Goal: Task Accomplishment & Management: Manage account settings

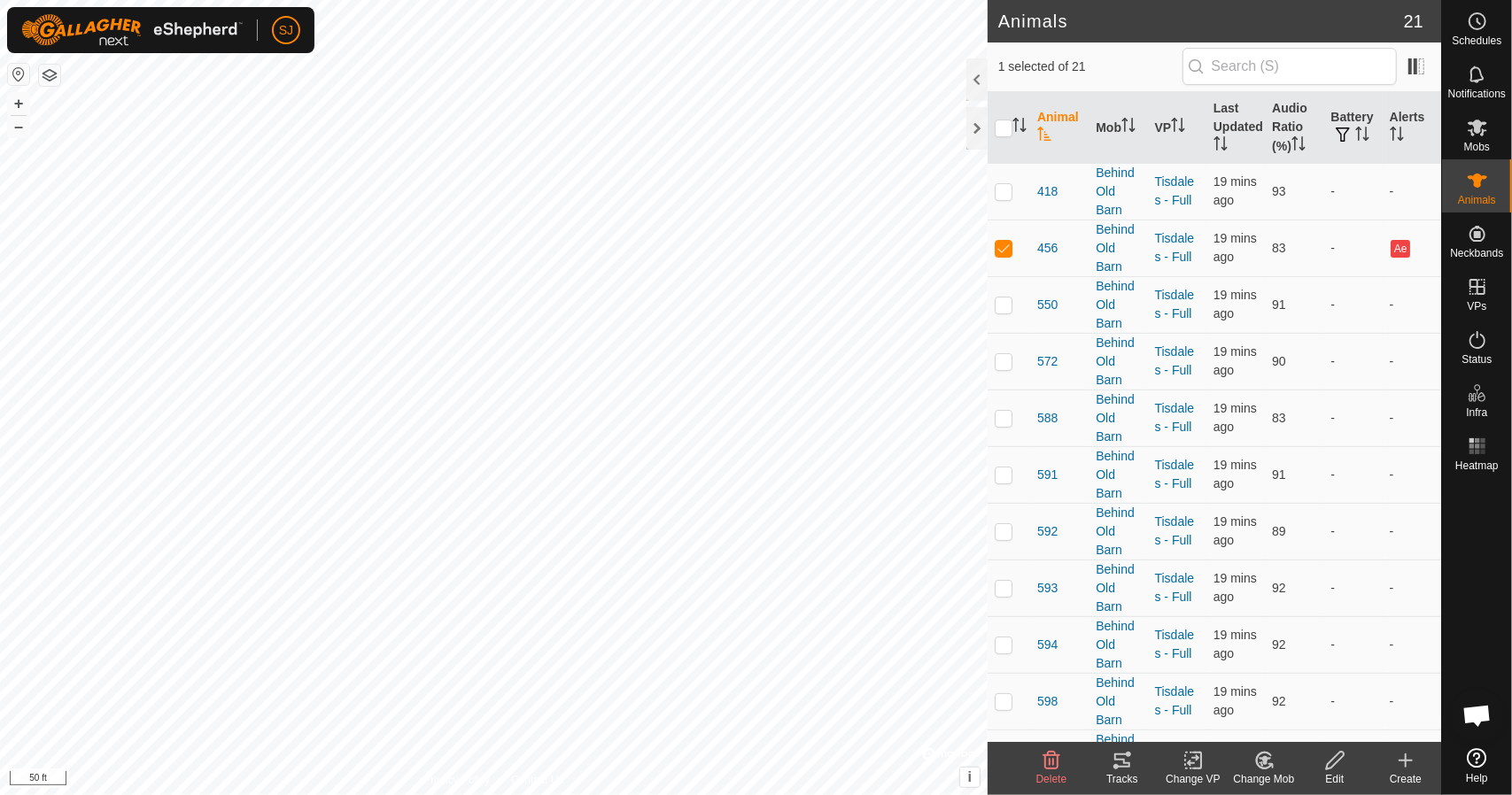
click at [1053, 771] on div "Delete" at bounding box center [1051, 780] width 71 height 16
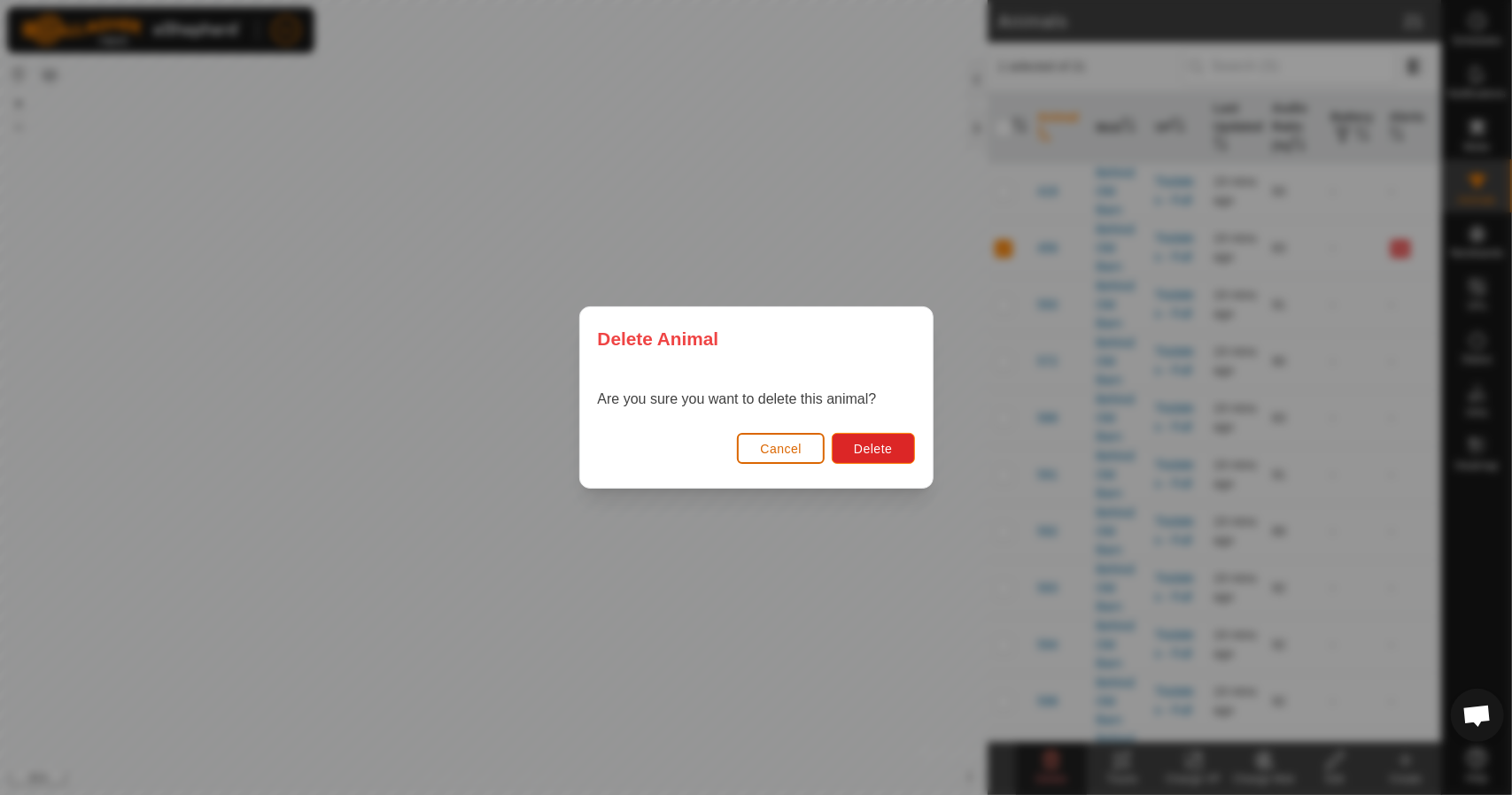
click at [801, 458] on button "Cancel" at bounding box center [781, 449] width 88 height 31
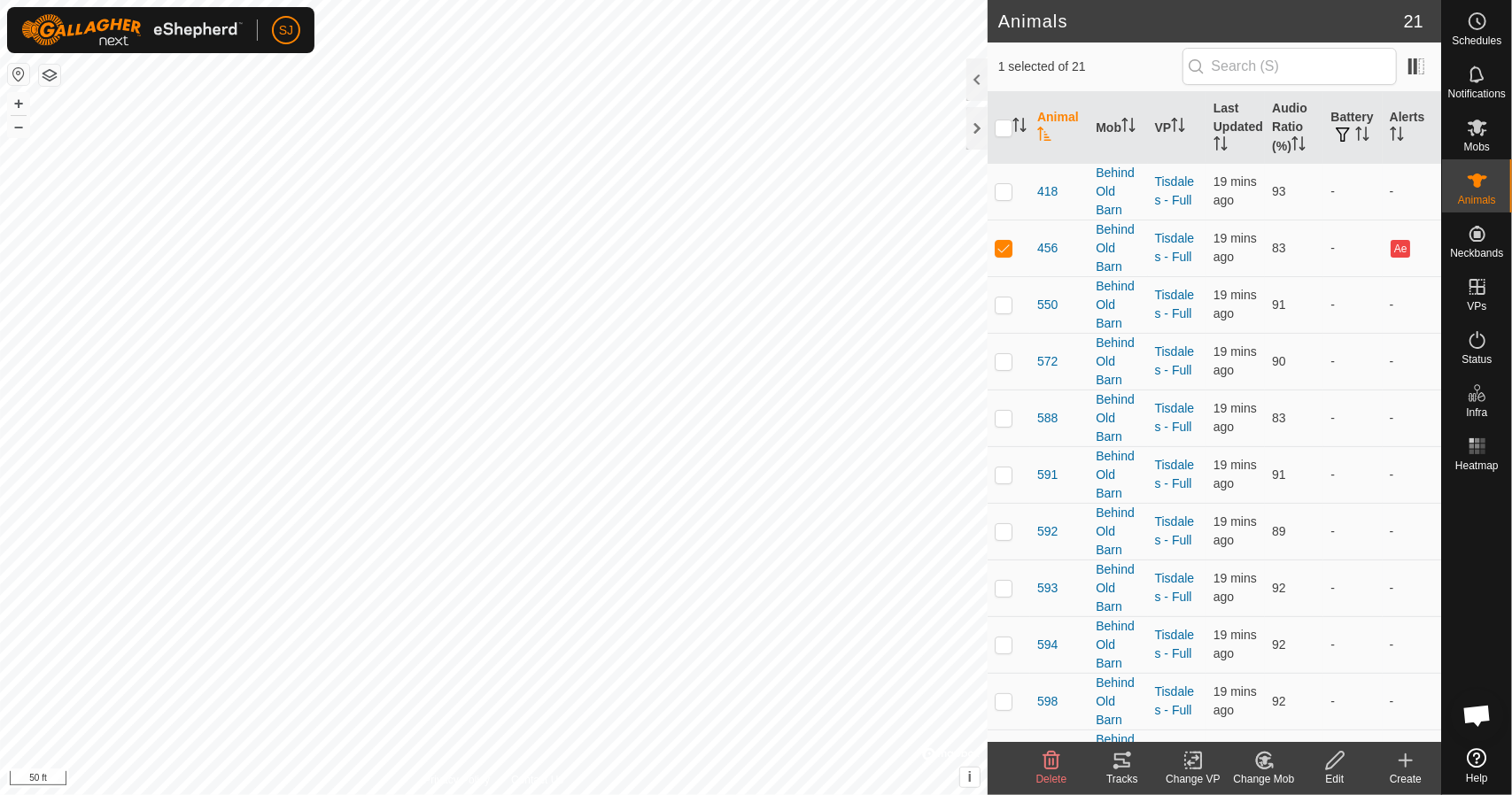
click at [1195, 767] on icon at bounding box center [1194, 760] width 22 height 21
click at [1242, 723] on link "Turn Off VP" at bounding box center [1245, 722] width 175 height 35
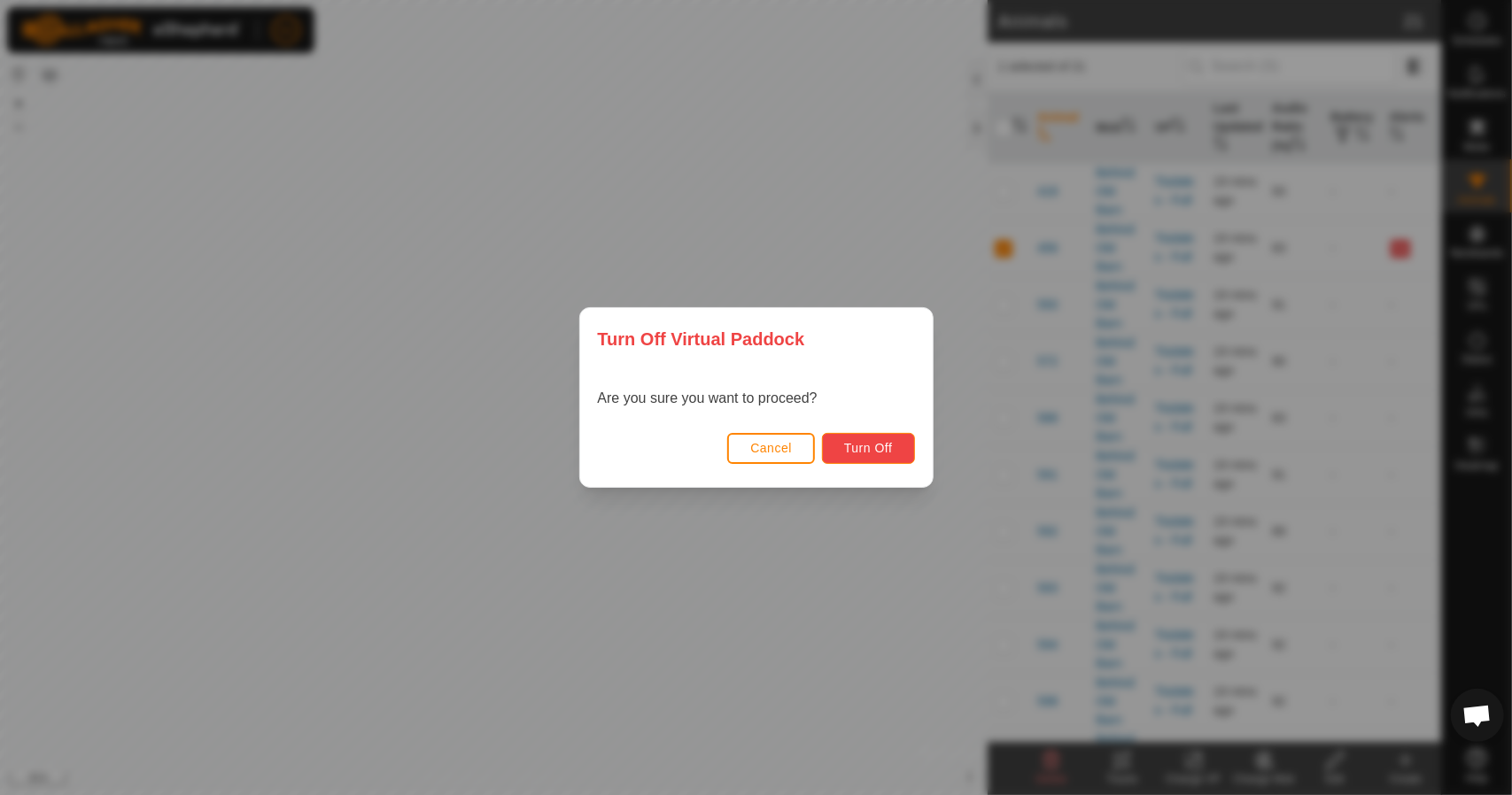
click at [889, 449] on span "Turn Off" at bounding box center [869, 448] width 49 height 15
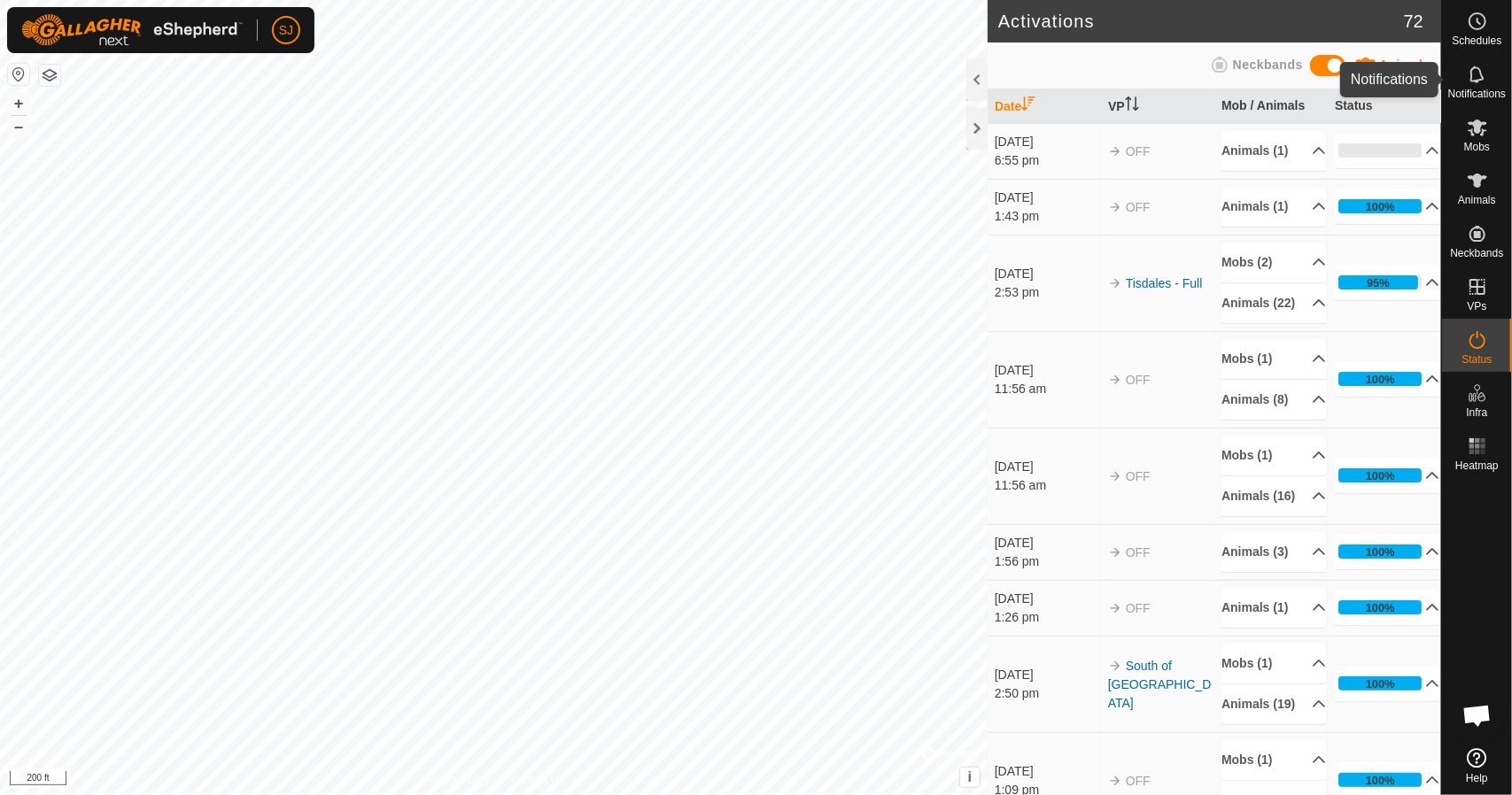
click at [1475, 95] on span "Notifications" at bounding box center [1477, 94] width 57 height 11
